Goal: Task Accomplishment & Management: Use online tool/utility

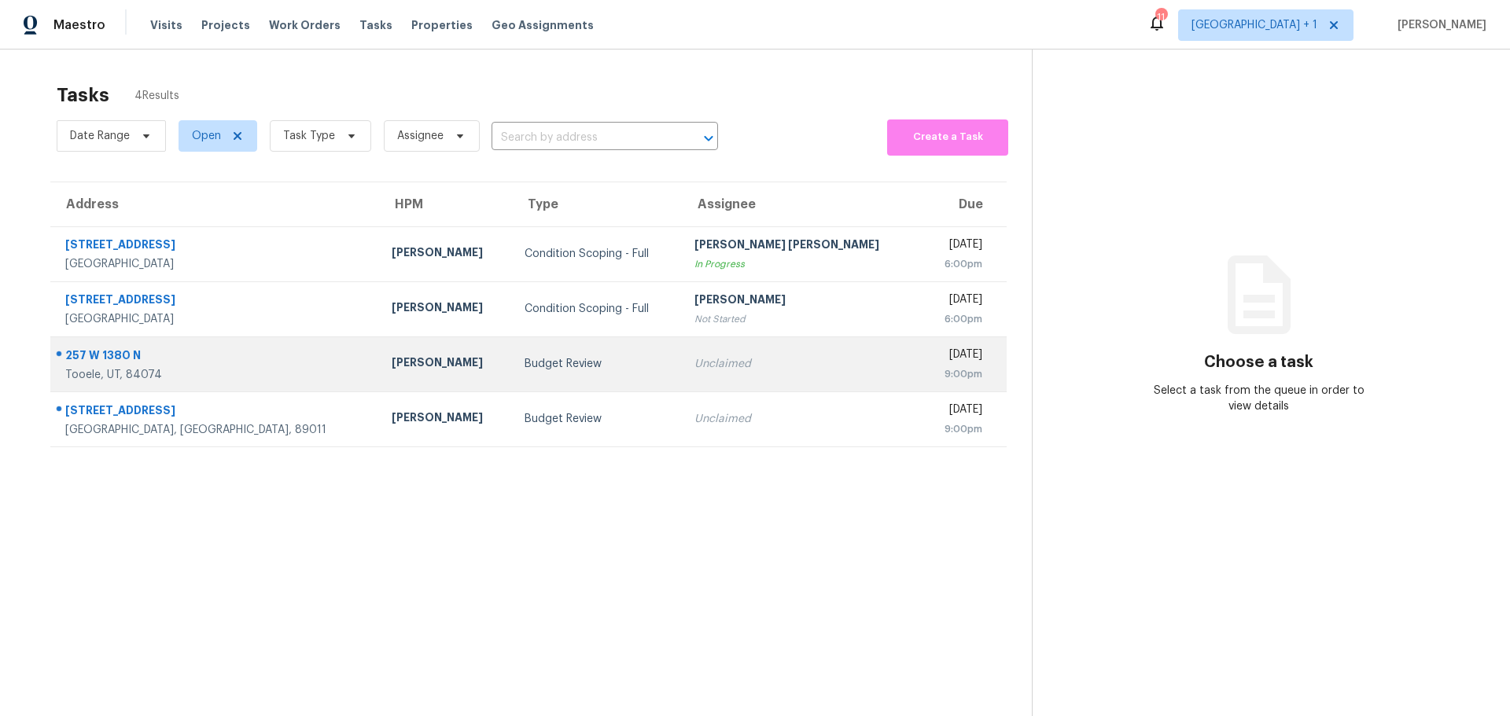
click at [512, 380] on td "Budget Review" at bounding box center [597, 364] width 171 height 55
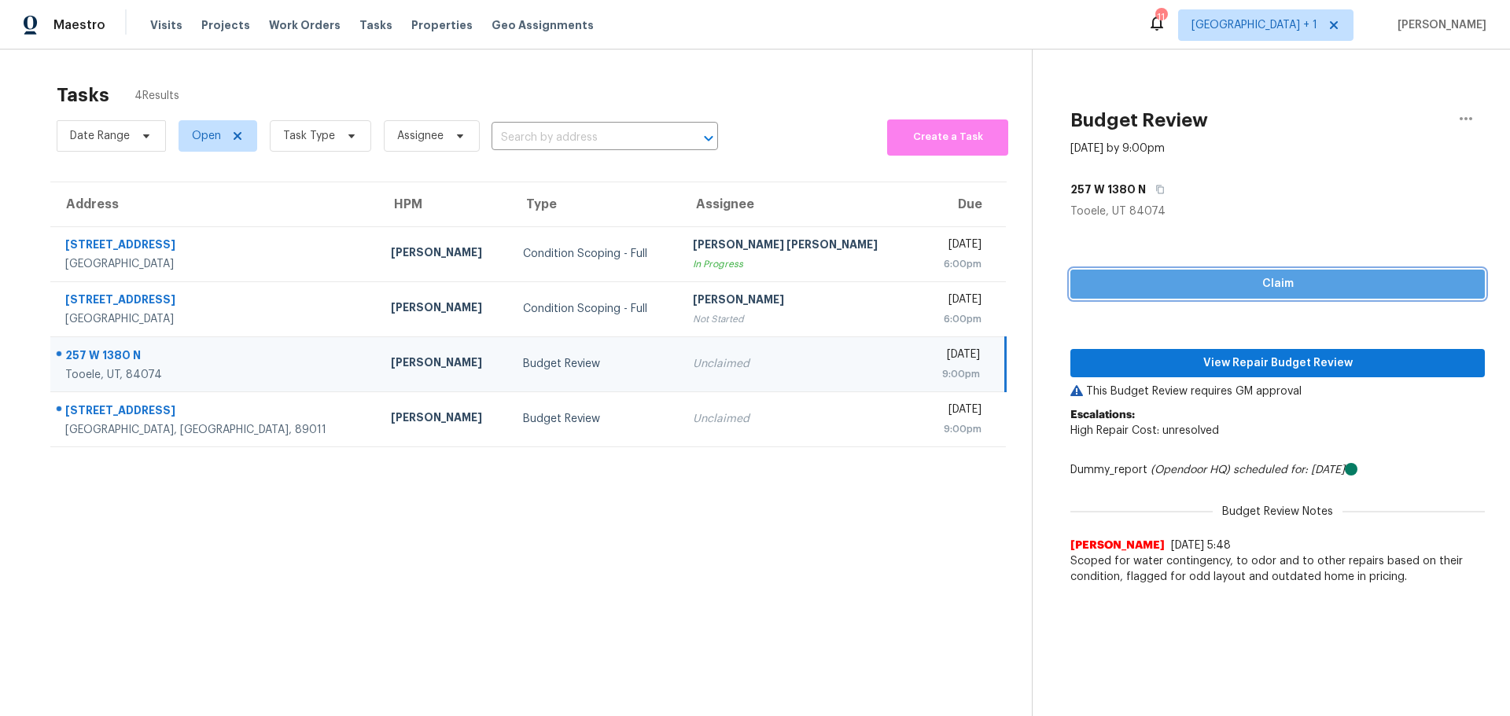
click at [1313, 282] on span "Claim" at bounding box center [1277, 284] width 389 height 20
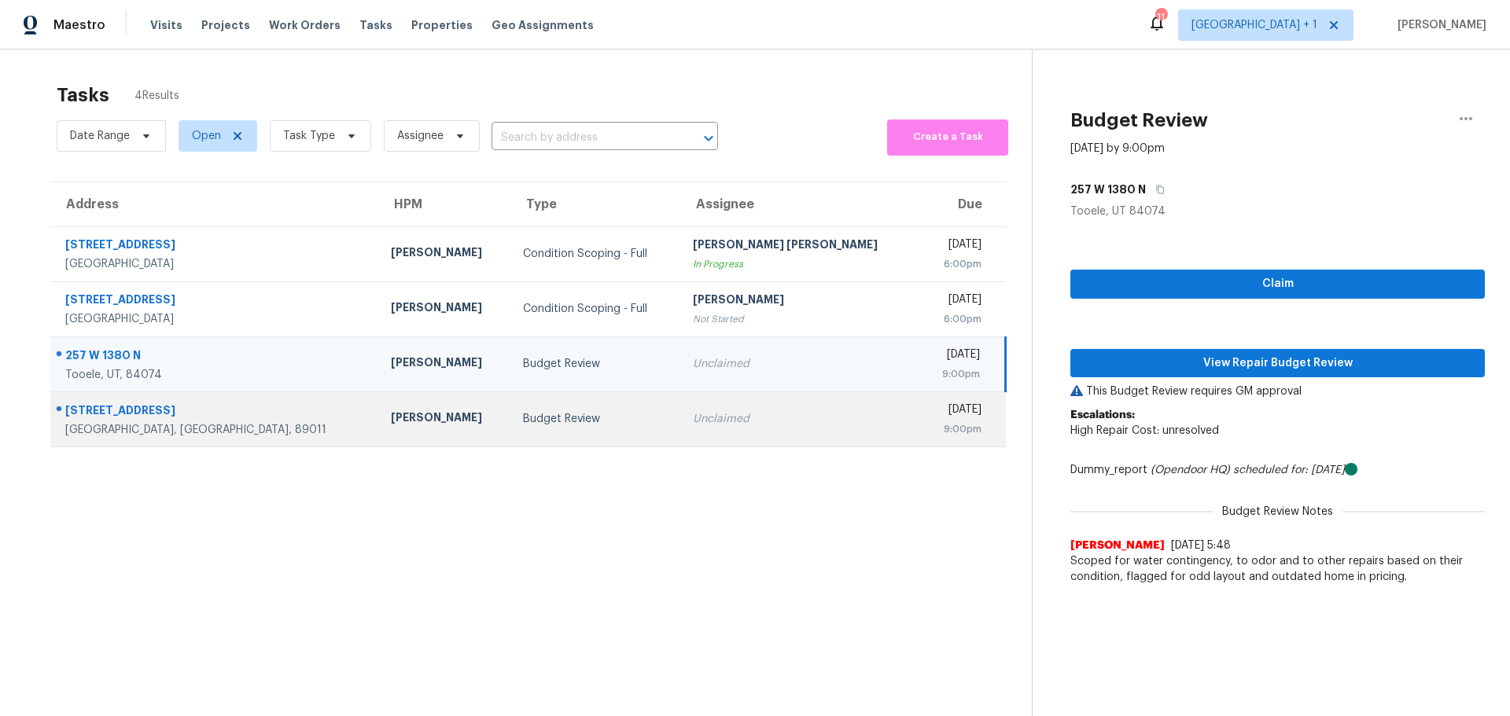
click at [599, 431] on td "Budget Review" at bounding box center [595, 419] width 170 height 55
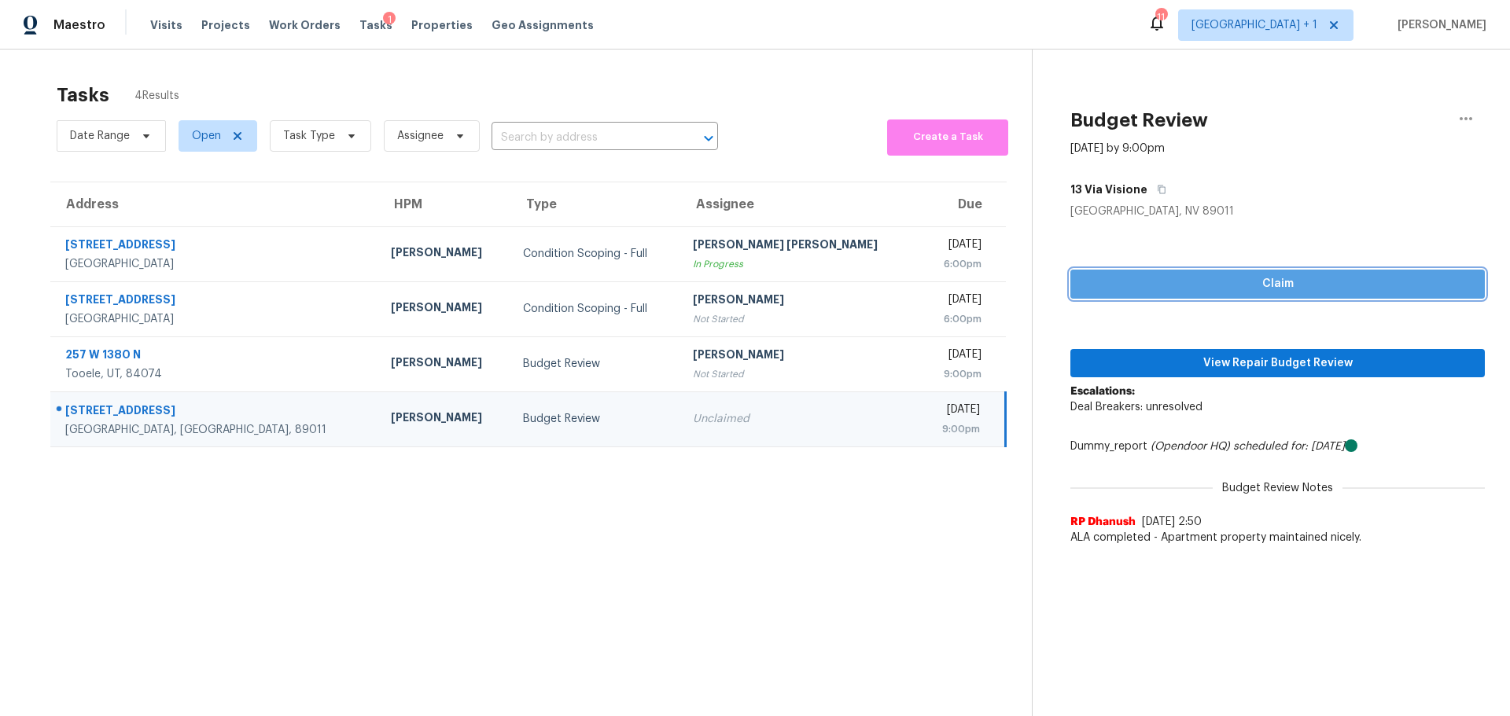
click at [1152, 289] on span "Claim" at bounding box center [1277, 284] width 389 height 20
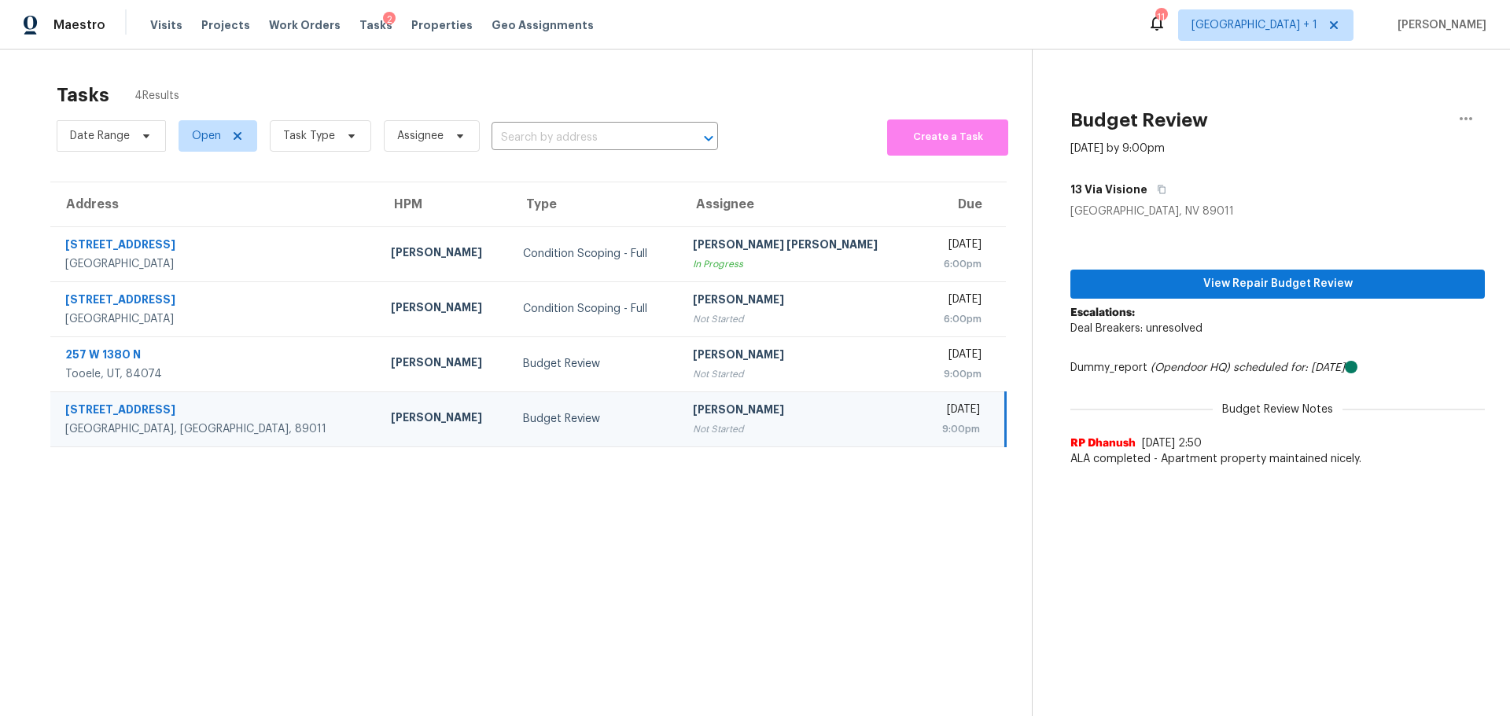
click at [391, 429] on div "[PERSON_NAME]" at bounding box center [444, 420] width 107 height 20
click at [194, 403] on div "[STREET_ADDRESS]" at bounding box center [215, 412] width 300 height 20
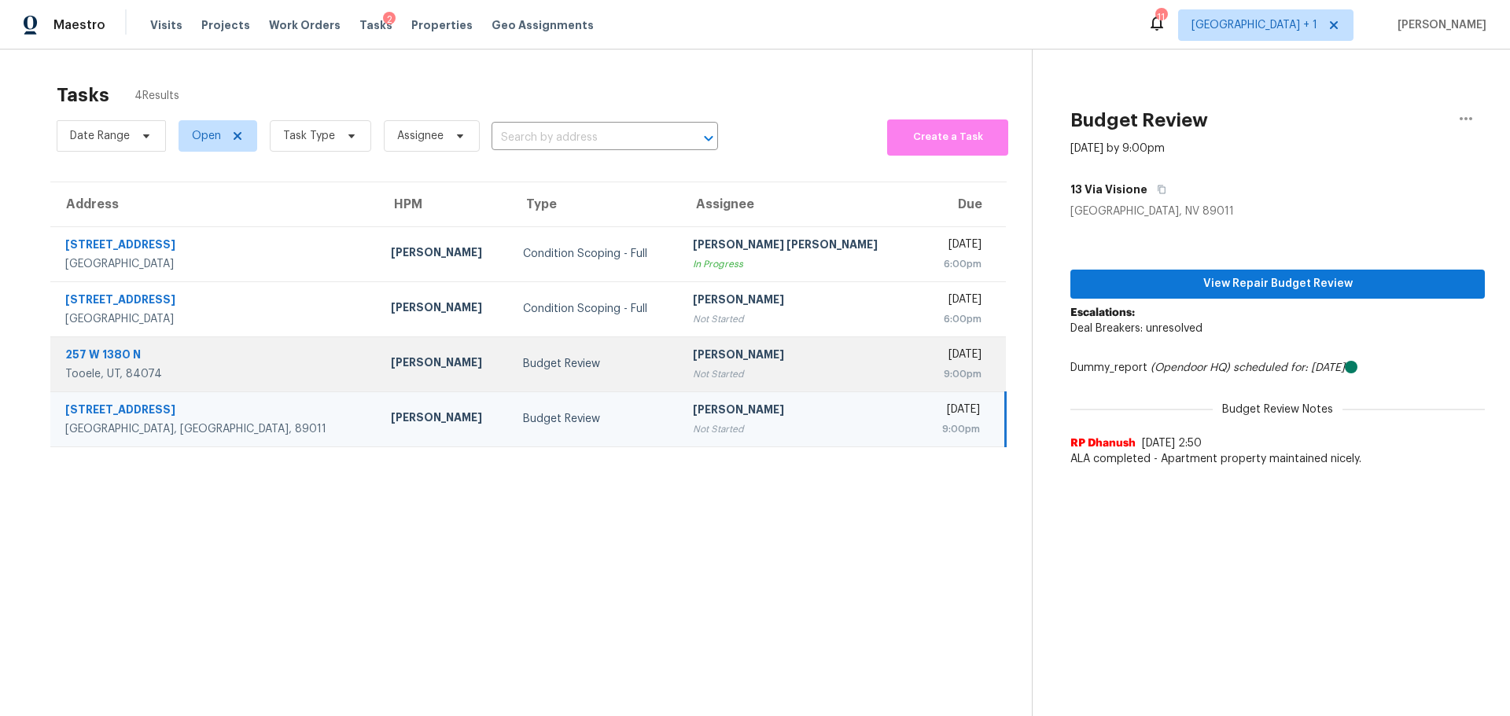
click at [391, 362] on div "[PERSON_NAME]" at bounding box center [444, 365] width 107 height 20
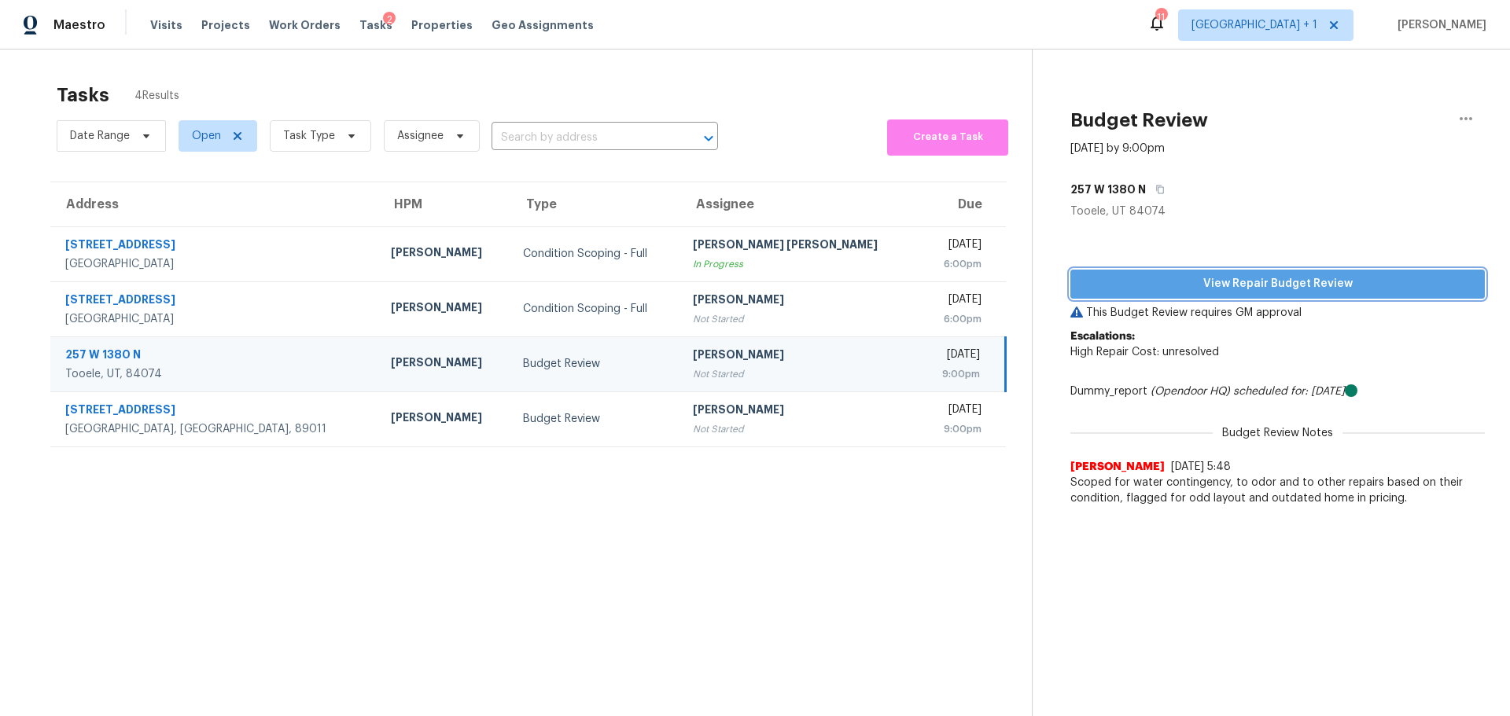
click at [1162, 290] on span "View Repair Budget Review" at bounding box center [1277, 284] width 389 height 20
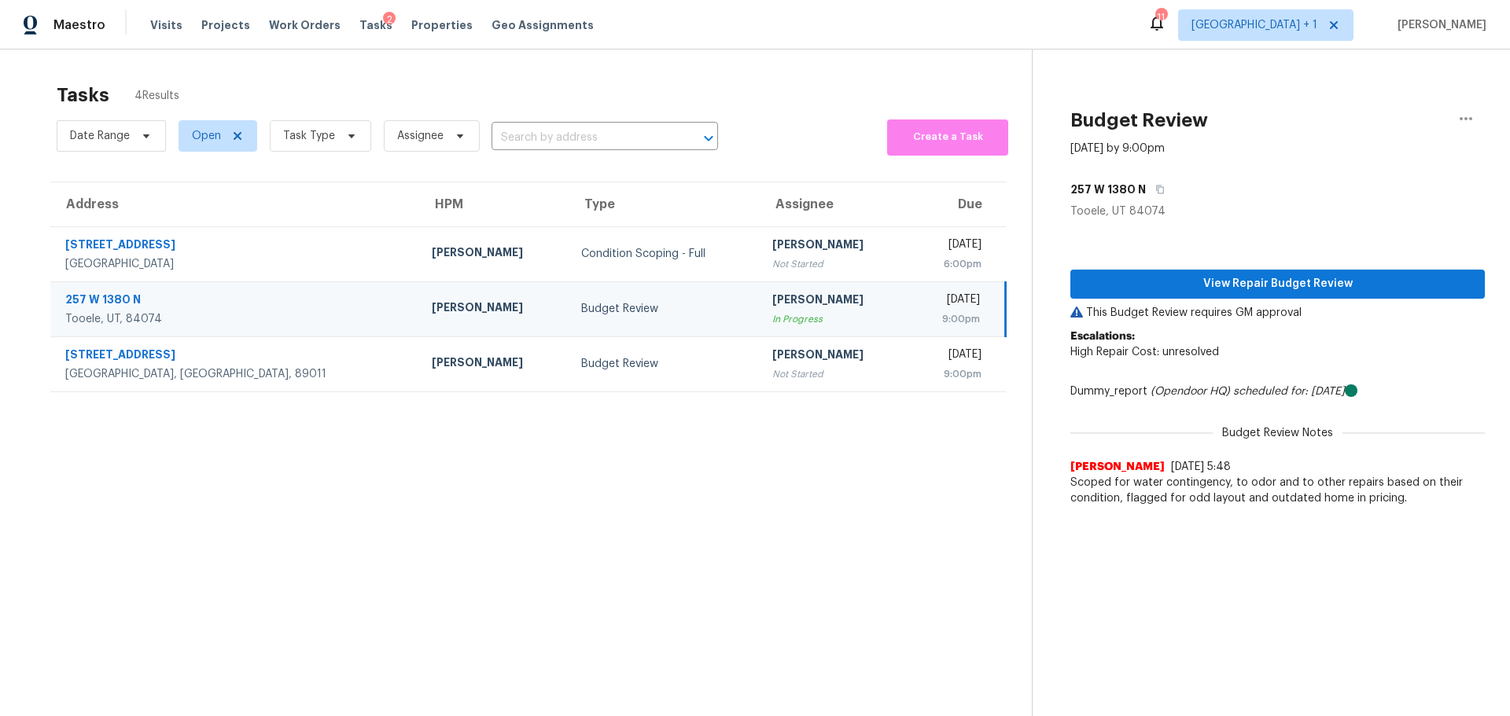
click at [246, 392] on section "Tasks 4 Results Date Range Open Task Type Assignee ​ Create a Task Address HPM …" at bounding box center [528, 420] width 1007 height 691
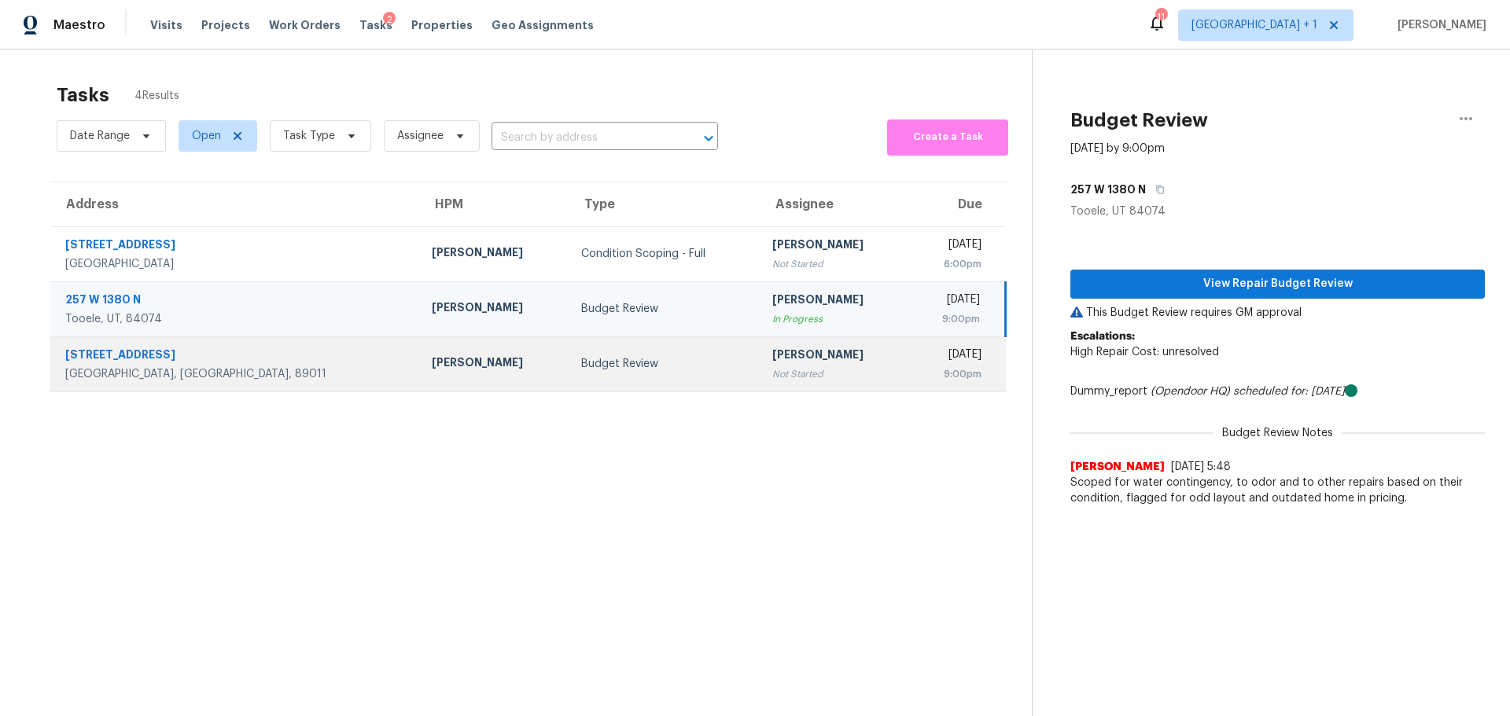
click at [250, 376] on div "[GEOGRAPHIC_DATA], [GEOGRAPHIC_DATA], 89011" at bounding box center [235, 374] width 341 height 16
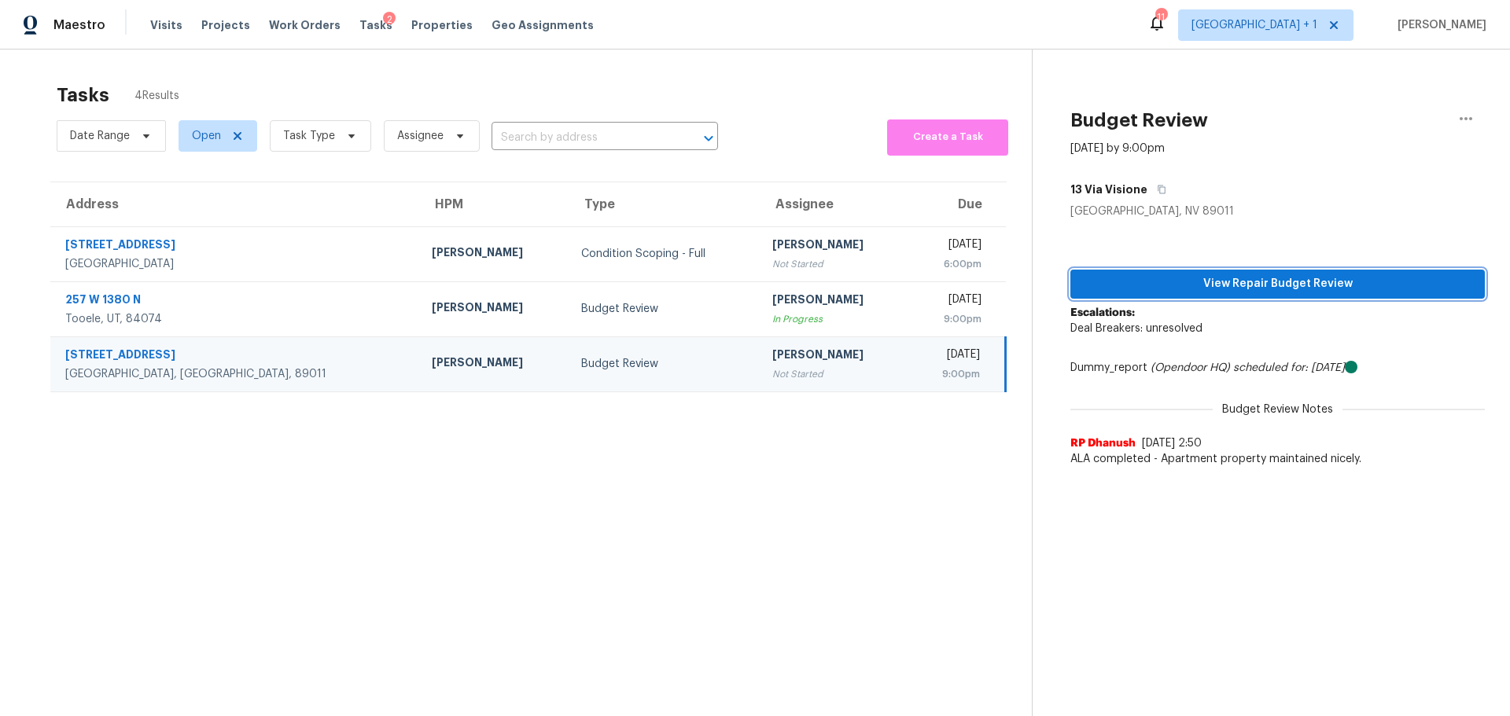
click at [1207, 283] on span "View Repair Budget Review" at bounding box center [1277, 284] width 389 height 20
